Goal: Task Accomplishment & Management: Use online tool/utility

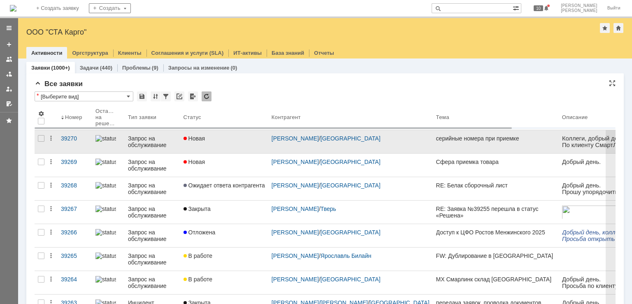
click at [248, 138] on div "Новая" at bounding box center [223, 138] width 81 height 7
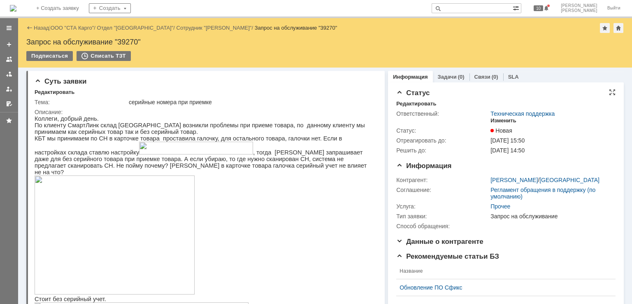
click at [494, 122] on div "Изменить" at bounding box center [503, 120] width 26 height 7
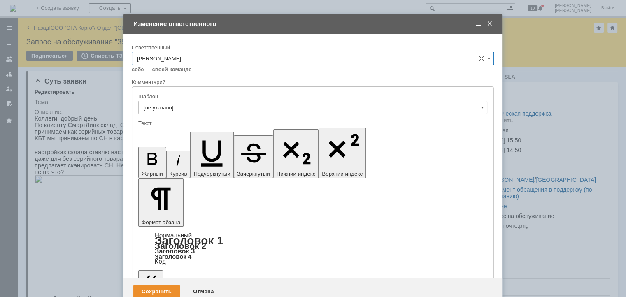
click at [225, 56] on input "[PERSON_NAME]" at bounding box center [313, 58] width 362 height 13
type input "[PERSON_NAME]"
click at [491, 27] on span at bounding box center [489, 23] width 8 height 7
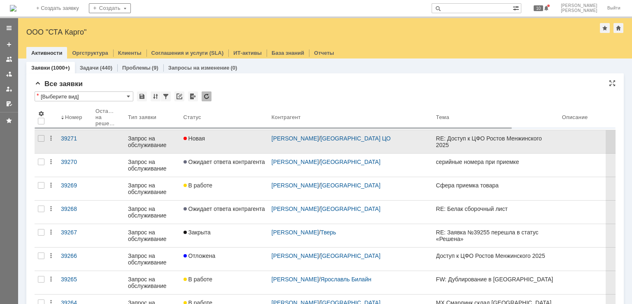
click at [222, 137] on div "Новая" at bounding box center [223, 138] width 81 height 7
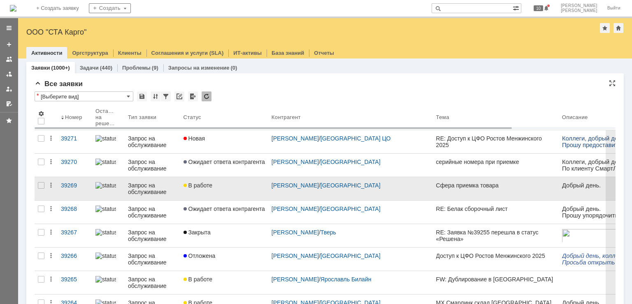
click at [228, 185] on div "В работе" at bounding box center [223, 185] width 81 height 7
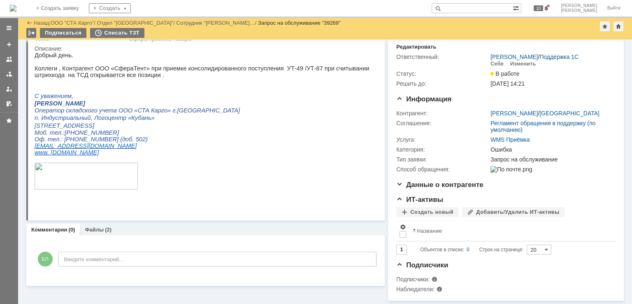
scroll to position [35, 0]
click at [95, 226] on link "Файлы" at bounding box center [94, 229] width 19 height 6
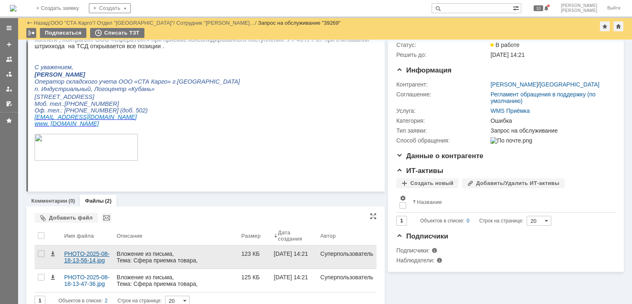
scroll to position [69, 0]
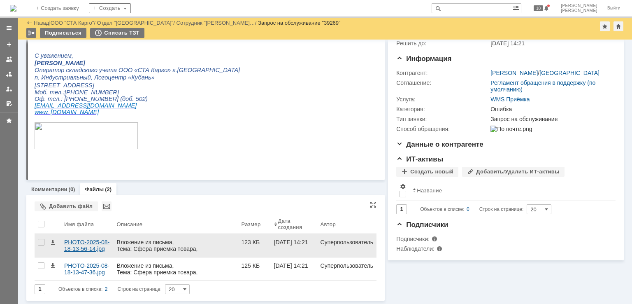
click at [76, 254] on div "PHOTO-2025-08-18-13-56-14.jpg" at bounding box center [87, 245] width 53 height 23
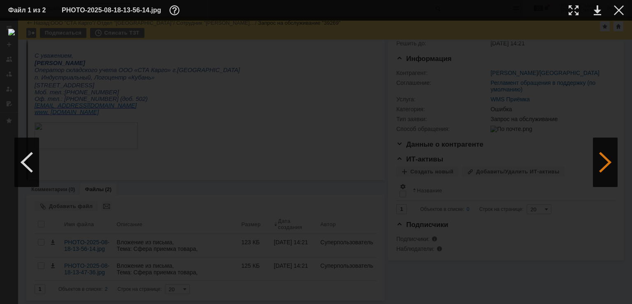
click at [609, 160] on div at bounding box center [605, 161] width 25 height 49
click at [608, 154] on div at bounding box center [605, 161] width 25 height 49
click at [621, 14] on div at bounding box center [619, 10] width 10 height 10
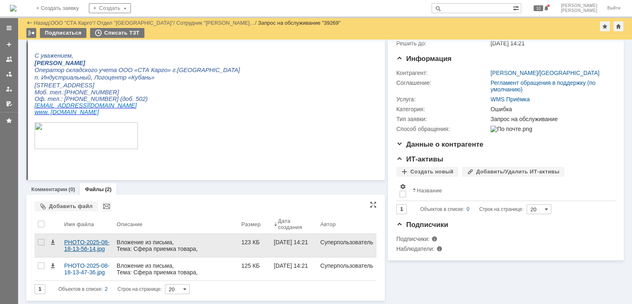
click at [101, 248] on div "PHOTO-2025-08-18-13-56-14.jpg" at bounding box center [87, 245] width 46 height 13
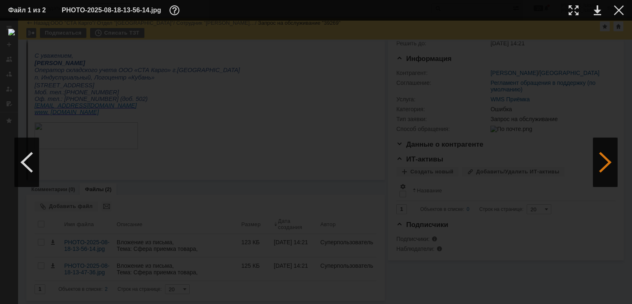
click at [597, 158] on div at bounding box center [605, 161] width 25 height 49
click at [621, 5] on div at bounding box center [619, 10] width 10 height 10
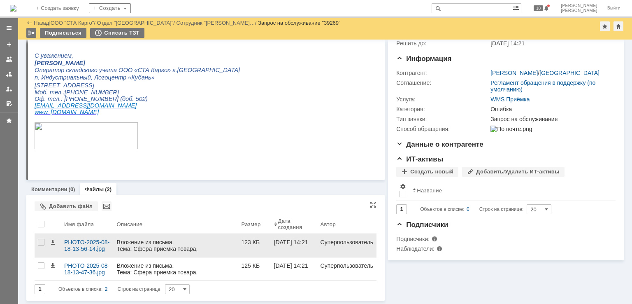
scroll to position [0, 0]
